Goal: Ask a question

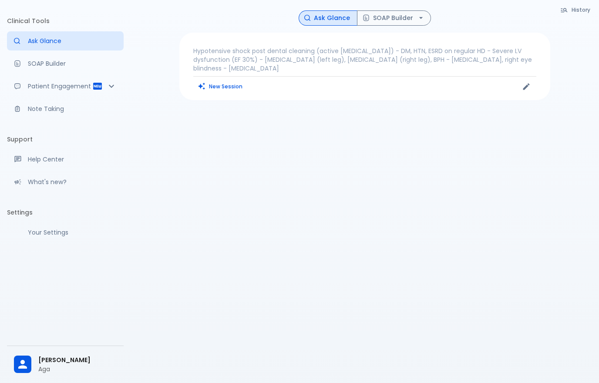
click at [320, 61] on p "Hypotensive shock post dental cleaning (active [MEDICAL_DATA]) - DM, HTN, ESRD …" at bounding box center [364, 60] width 343 height 26
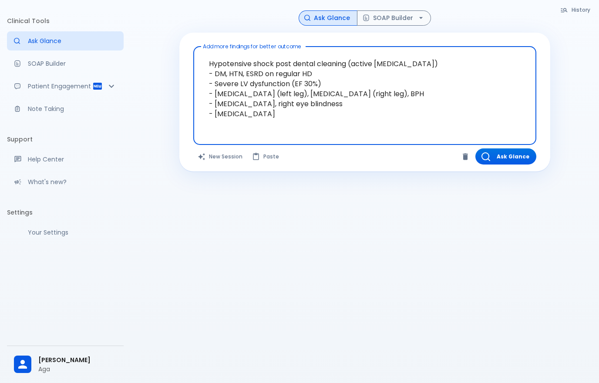
click at [371, 126] on textarea "Hypotensive shock post dental cleaning (active [MEDICAL_DATA]) - DM, HTN, ESRD …" at bounding box center [365, 89] width 331 height 78
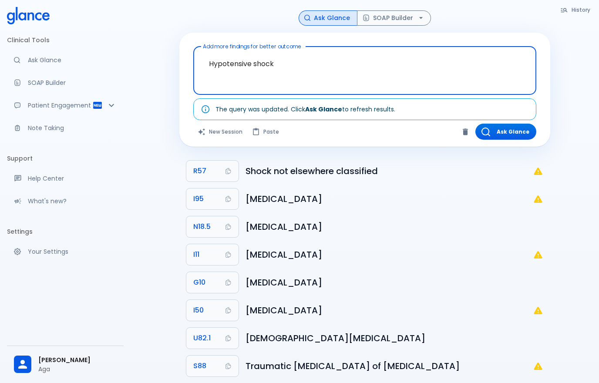
type textarea "Hypotensive"
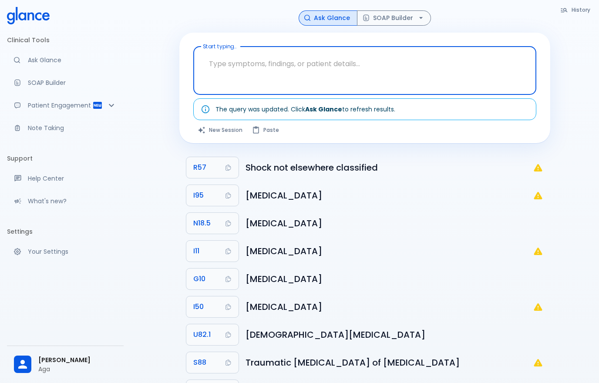
click at [267, 61] on textarea "Start typing..." at bounding box center [365, 63] width 331 height 27
type textarea "Multiple critical conditions including [MEDICAL_DATA], shock, [MEDICAL_DATA], a…"
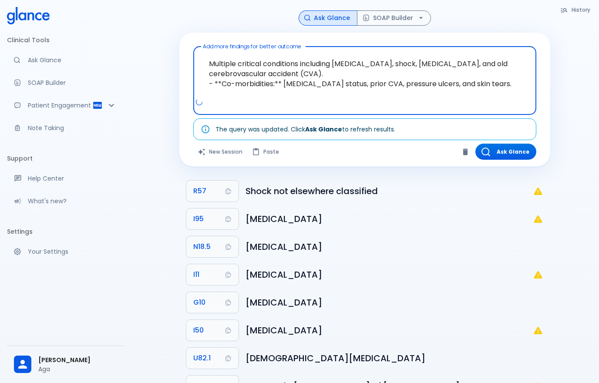
click at [508, 153] on button "Ask Glance" at bounding box center [506, 152] width 61 height 16
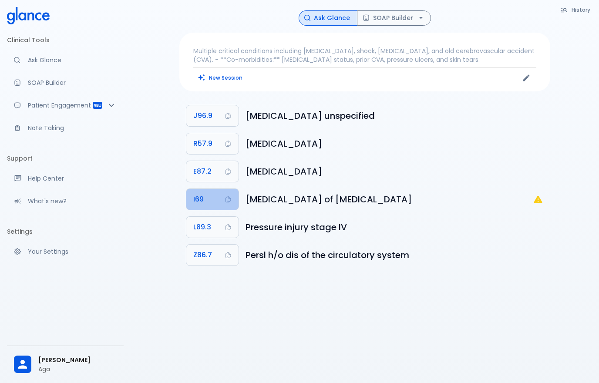
click at [218, 200] on button "I69" at bounding box center [212, 199] width 52 height 21
